Goal: Information Seeking & Learning: Find specific fact

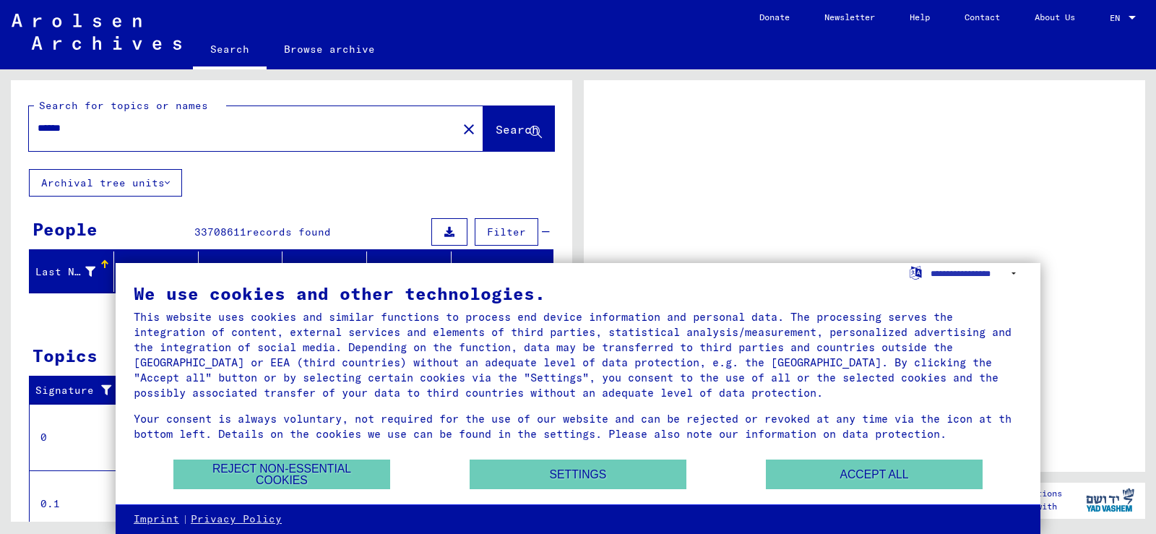
click at [496, 135] on span "Search" at bounding box center [517, 129] width 43 height 14
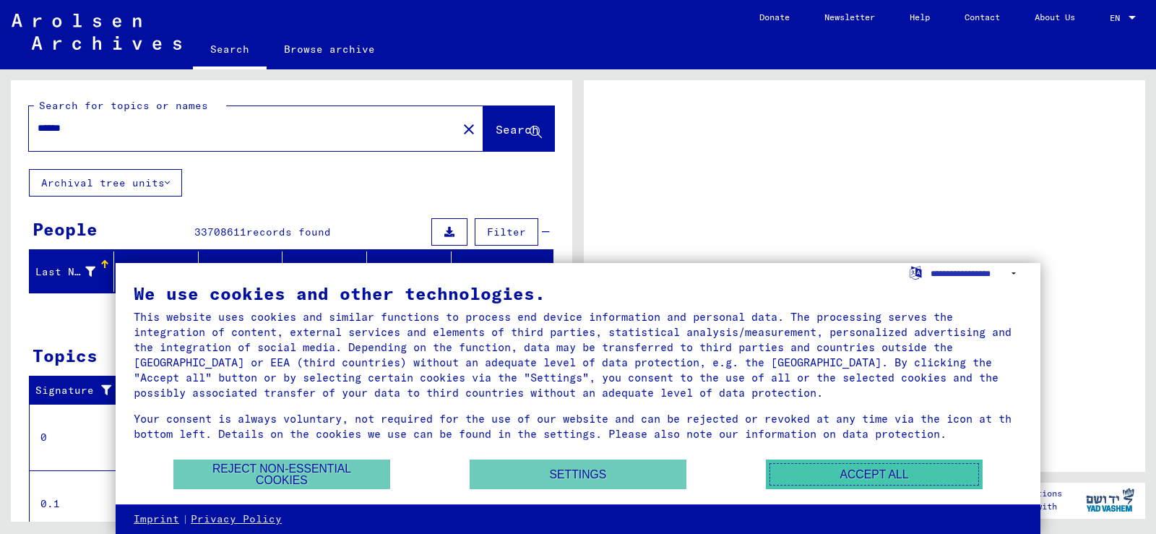
click at [883, 479] on button "Accept all" at bounding box center [874, 475] width 217 height 30
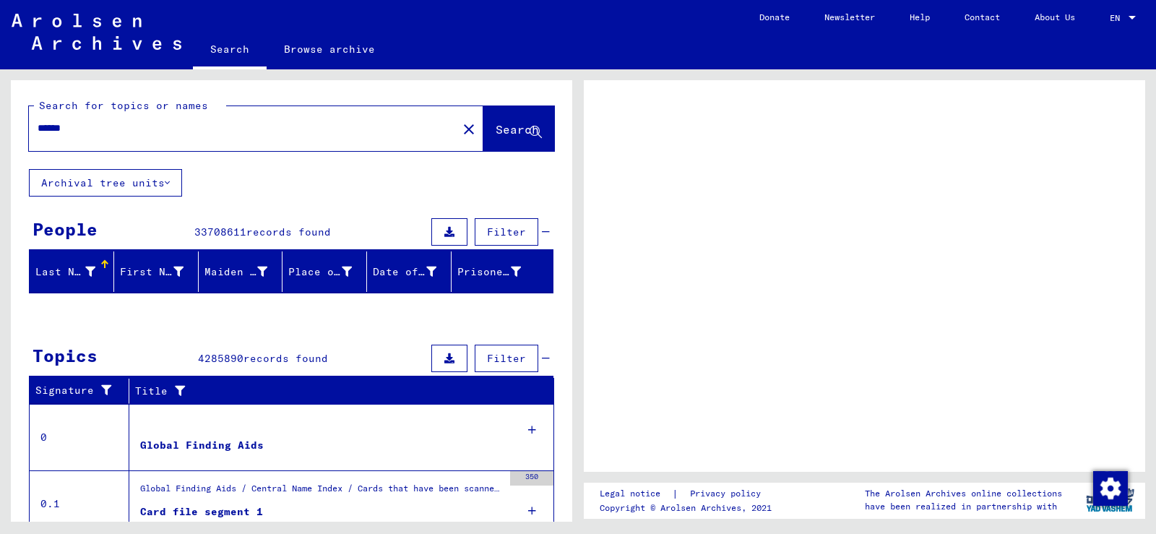
click at [496, 126] on span "Search" at bounding box center [517, 129] width 43 height 14
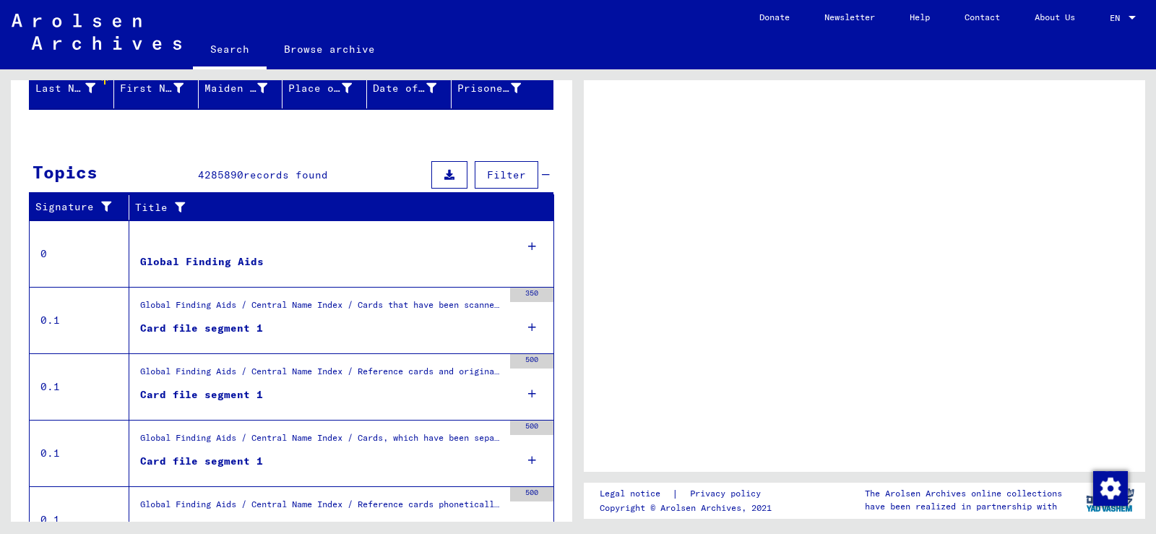
scroll to position [217, 0]
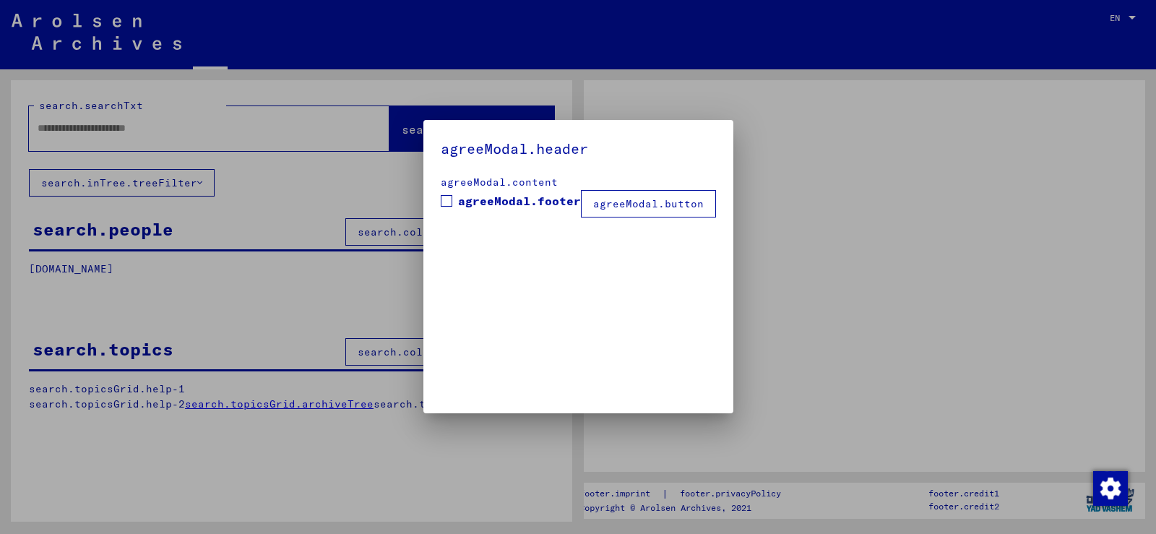
type input "******"
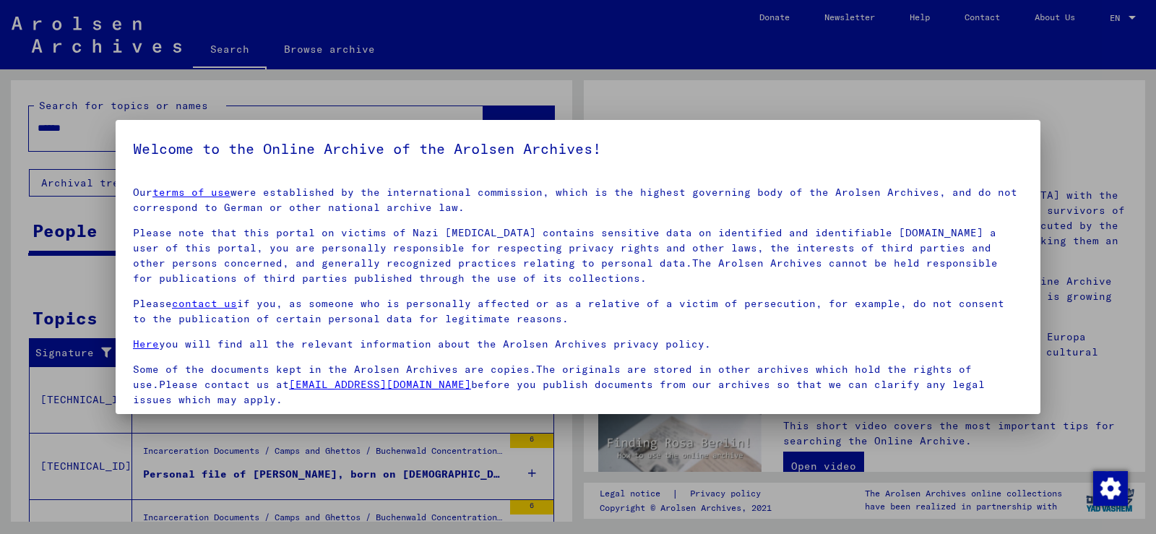
scroll to position [108, 0]
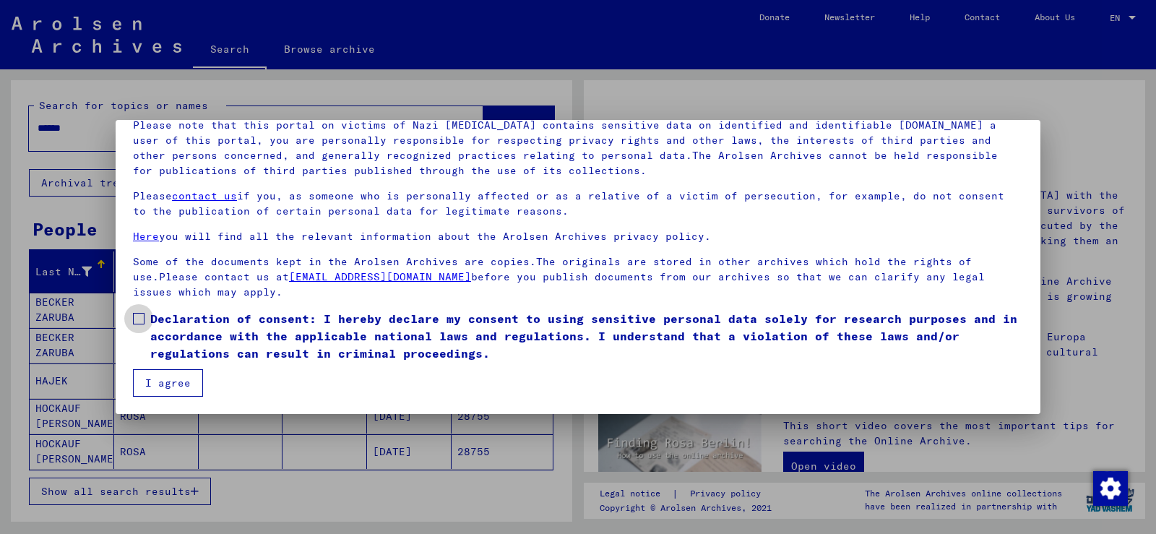
click at [137, 311] on label "Declaration of consent: I hereby declare my consent to using sensitive personal…" at bounding box center [578, 336] width 890 height 52
click at [173, 378] on button "I agree" at bounding box center [168, 382] width 70 height 27
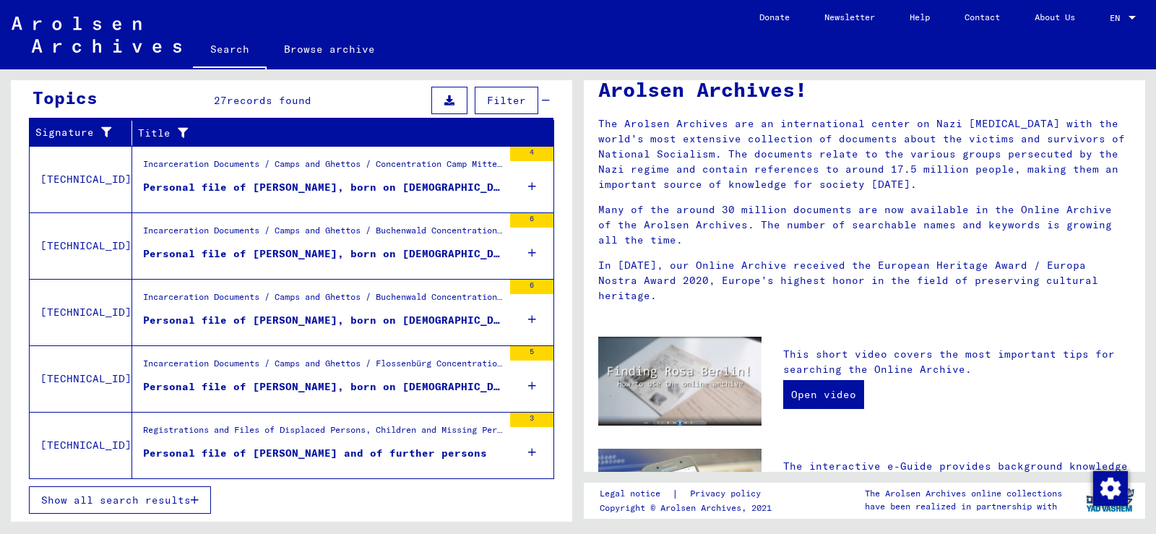
scroll to position [434, 0]
